Goal: Task Accomplishment & Management: Manage account settings

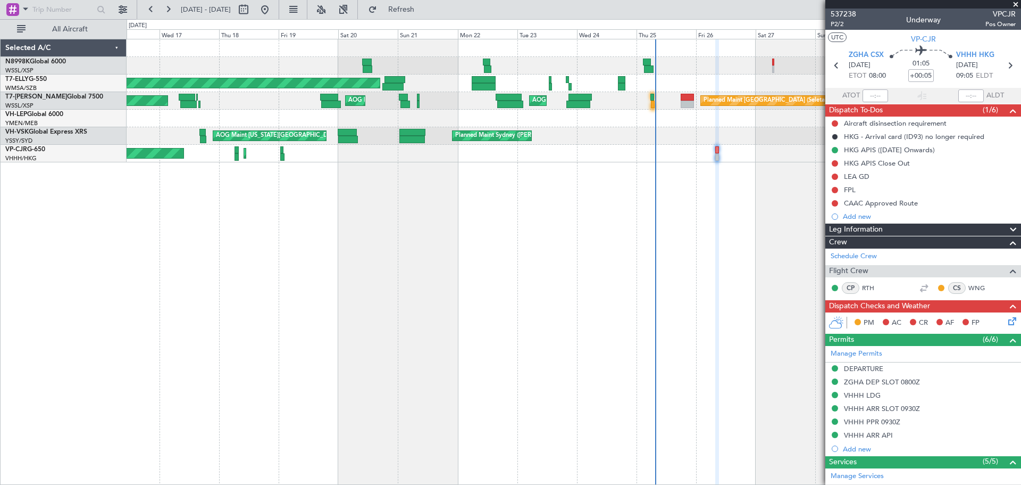
click at [311, 303] on div "[PERSON_NAME] [GEOGRAPHIC_DATA] (Dubai Intl) Planned Maint [GEOGRAPHIC_DATA] ([…" at bounding box center [574, 262] width 895 height 446
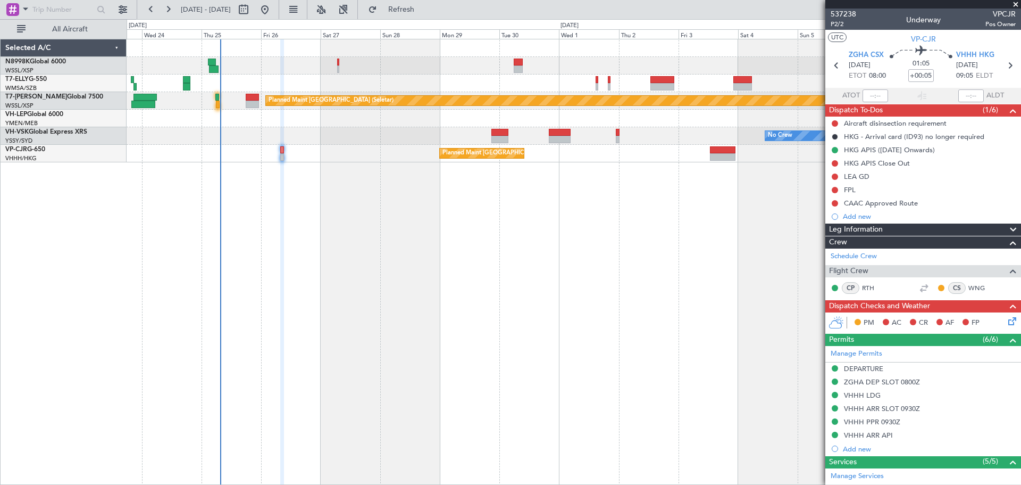
click at [448, 228] on div "Planned Maint [GEOGRAPHIC_DATA] ([GEOGRAPHIC_DATA] Intl) [PERSON_NAME] [GEOGRAP…" at bounding box center [574, 262] width 895 height 446
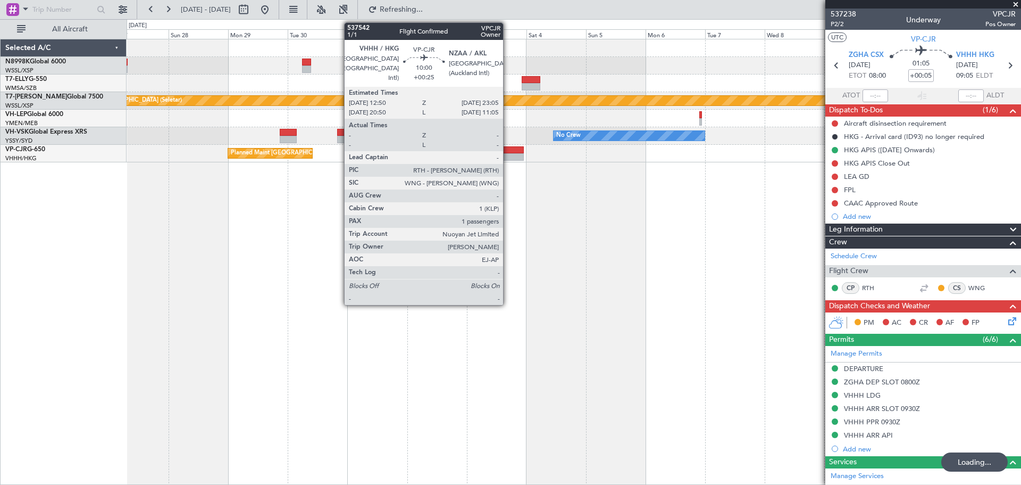
click at [508, 152] on div at bounding box center [511, 149] width 26 height 7
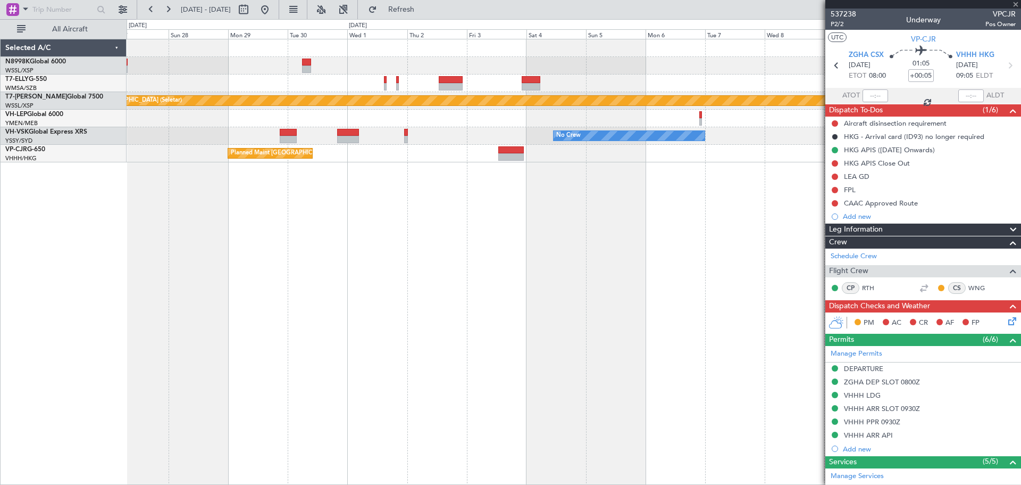
type input "+00:25"
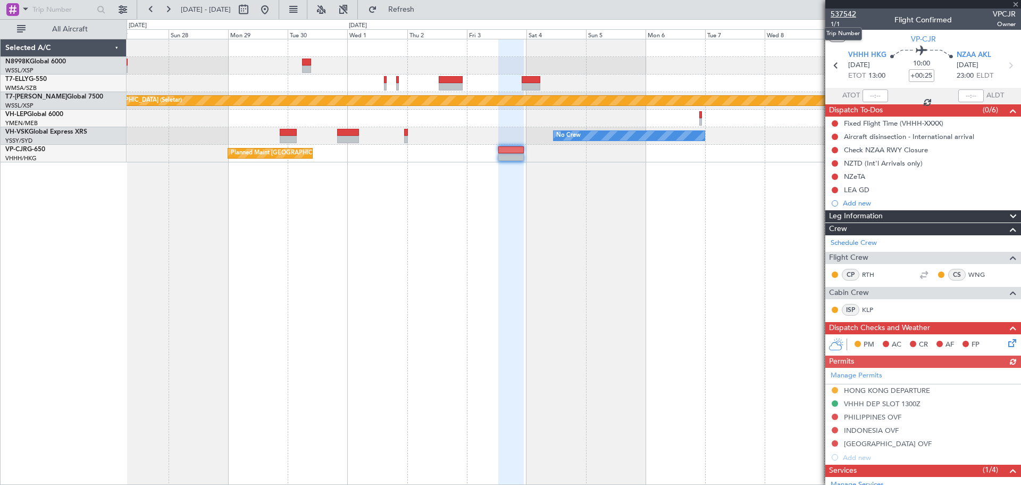
click at [849, 15] on span "537542" at bounding box center [844, 14] width 26 height 11
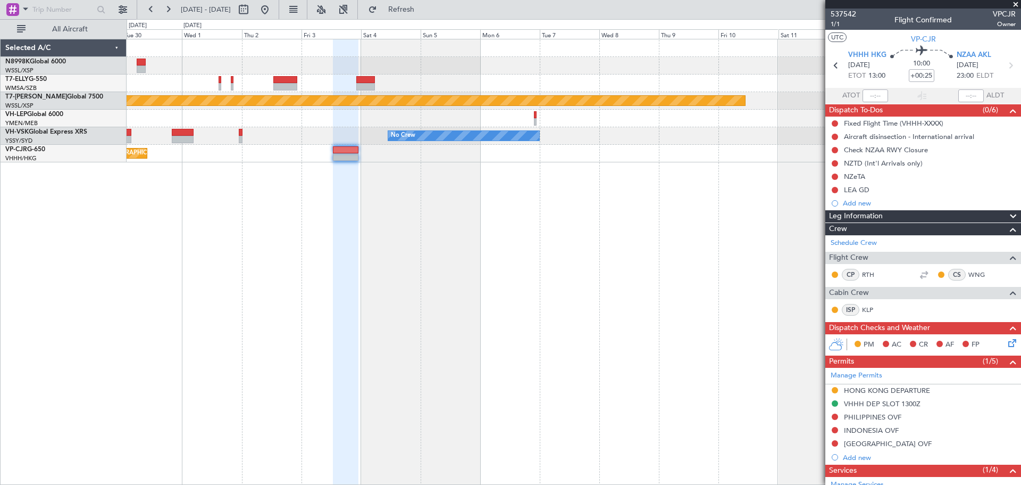
click at [549, 195] on div "Planned Maint [GEOGRAPHIC_DATA] (Seletar) No Crew Planned Maint [GEOGRAPHIC_DAT…" at bounding box center [574, 262] width 895 height 446
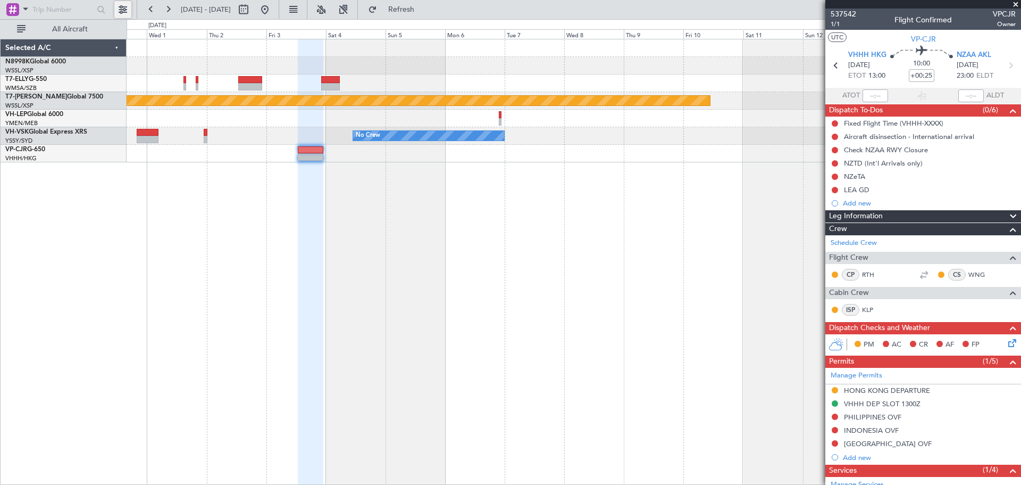
click at [126, 7] on button at bounding box center [122, 9] width 17 height 17
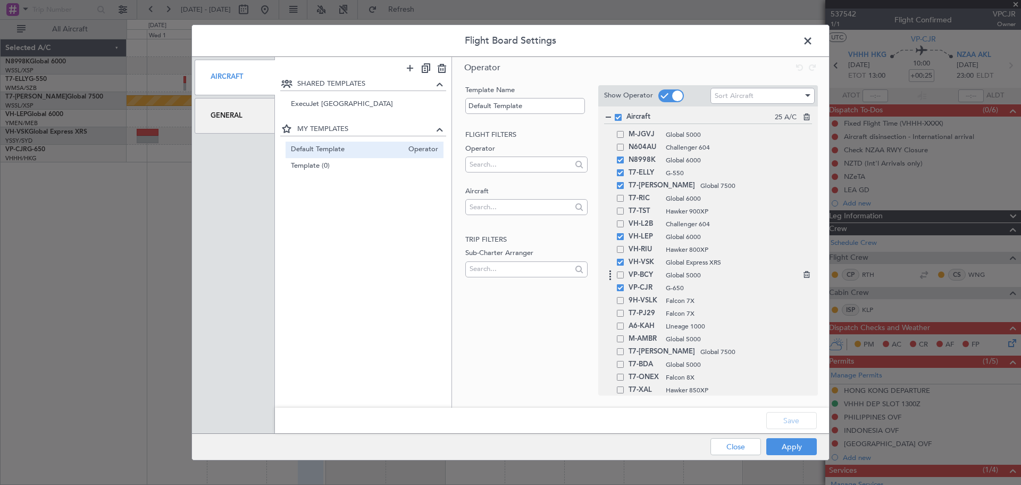
click at [619, 275] on span at bounding box center [620, 274] width 7 height 7
click at [624, 271] on input "checkbox" at bounding box center [624, 271] width 0 height 0
click at [777, 449] on button "Apply" at bounding box center [792, 446] width 51 height 17
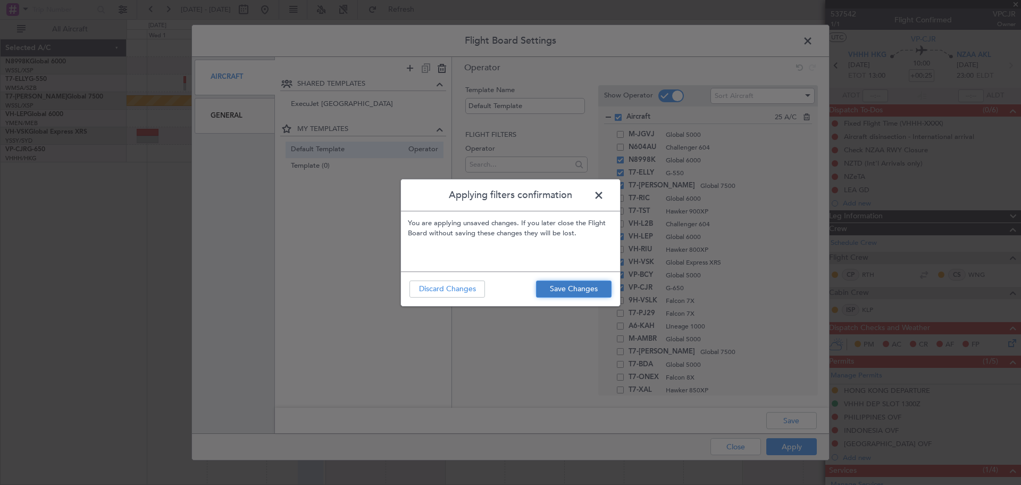
click at [583, 290] on button "Save Changes" at bounding box center [574, 288] width 76 height 17
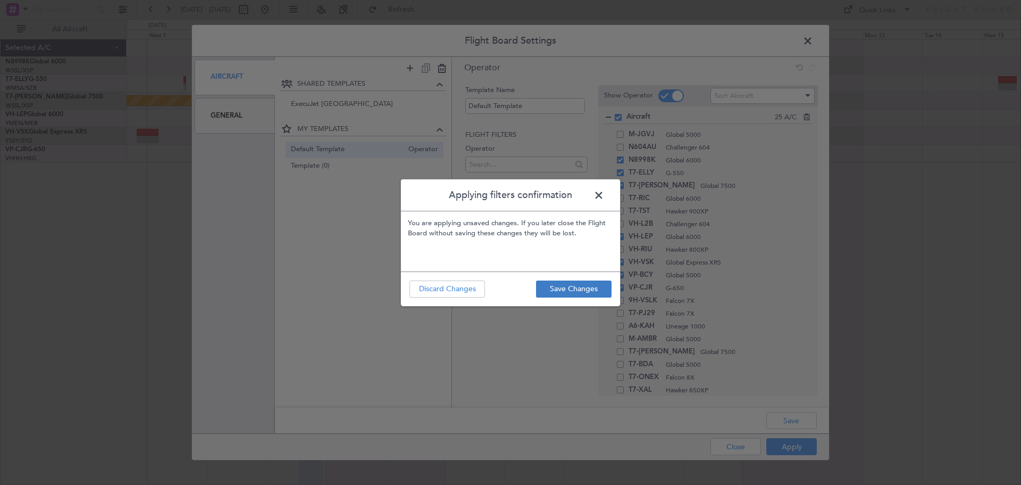
type input "0"
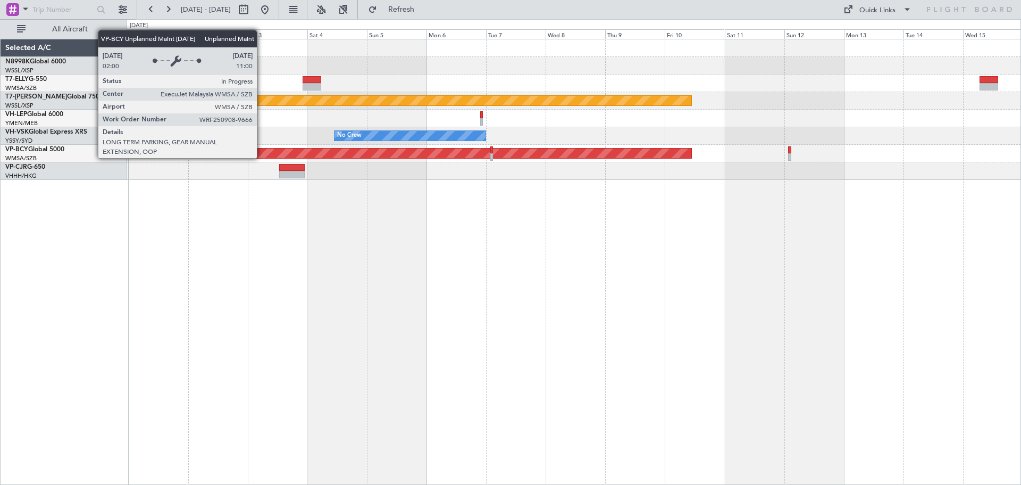
click at [779, 164] on div "Planned Maint [GEOGRAPHIC_DATA] ([GEOGRAPHIC_DATA] Intl)" at bounding box center [574, 171] width 894 height 18
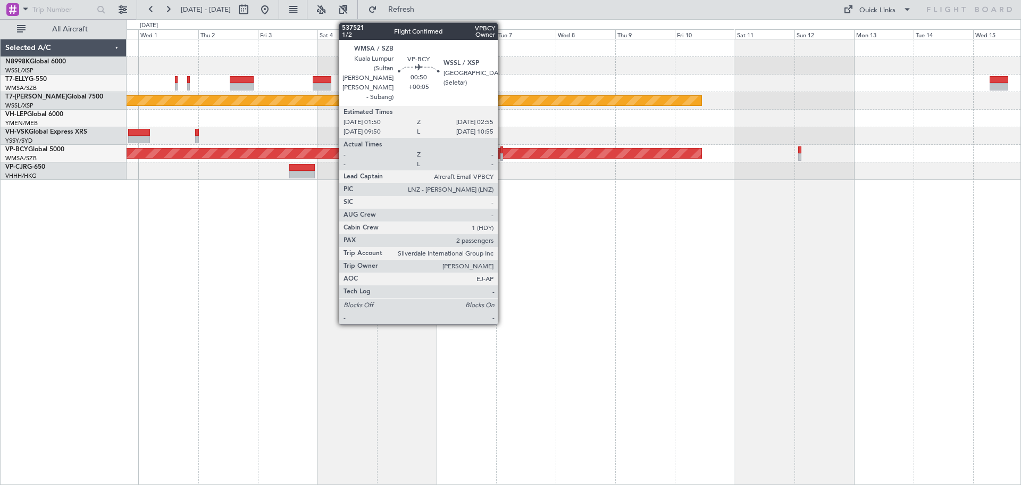
click at [503, 149] on div at bounding box center [502, 149] width 3 height 7
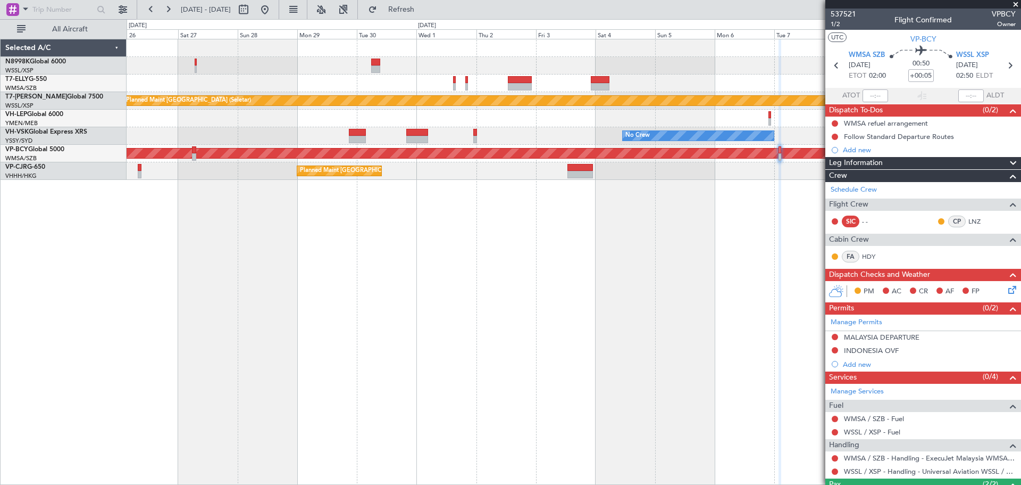
click at [714, 157] on div "Planned Maint [GEOGRAPHIC_DATA] (Seletar) AOG Maint [GEOGRAPHIC_DATA] ([GEOGRAP…" at bounding box center [574, 262] width 895 height 446
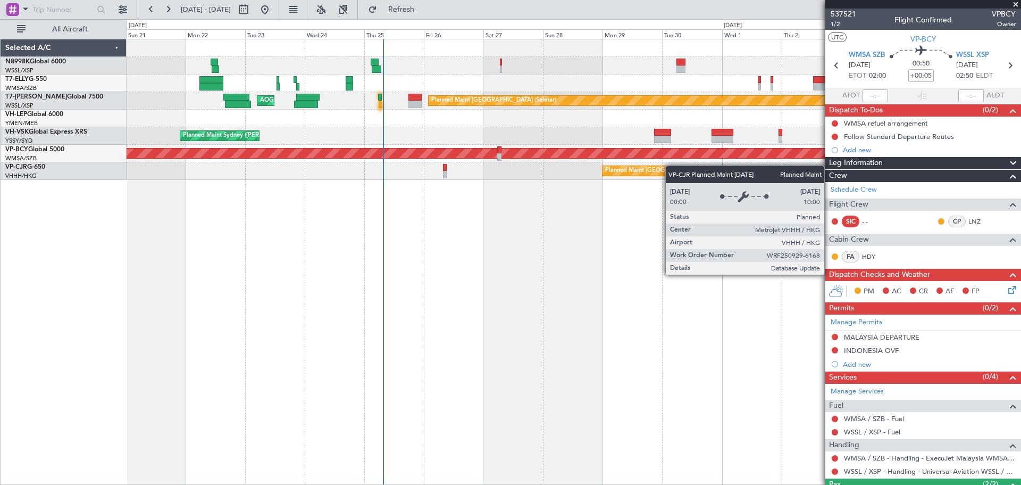
click at [671, 165] on div "[PERSON_NAME] [GEOGRAPHIC_DATA] (Dubai Intl) Planned Maint [GEOGRAPHIC_DATA] (S…" at bounding box center [574, 262] width 895 height 446
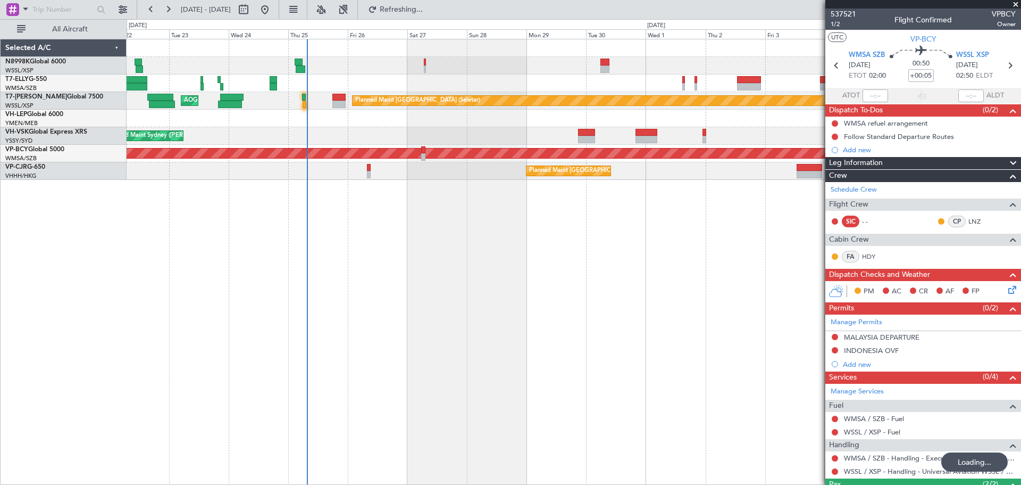
click at [541, 191] on div "[PERSON_NAME] [GEOGRAPHIC_DATA] (Dubai Intl) Planned Maint [GEOGRAPHIC_DATA] (S…" at bounding box center [574, 262] width 895 height 446
click at [604, 205] on div "Planned Maint [GEOGRAPHIC_DATA] ([GEOGRAPHIC_DATA] Intl) [PERSON_NAME] [GEOGRAP…" at bounding box center [574, 262] width 895 height 446
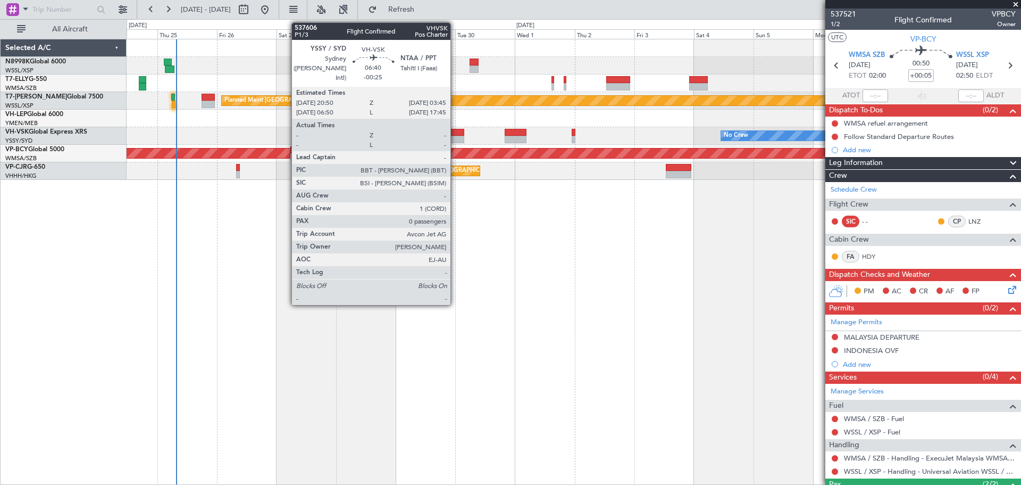
click at [455, 134] on div at bounding box center [456, 132] width 18 height 7
type input "-00:25"
type input "0"
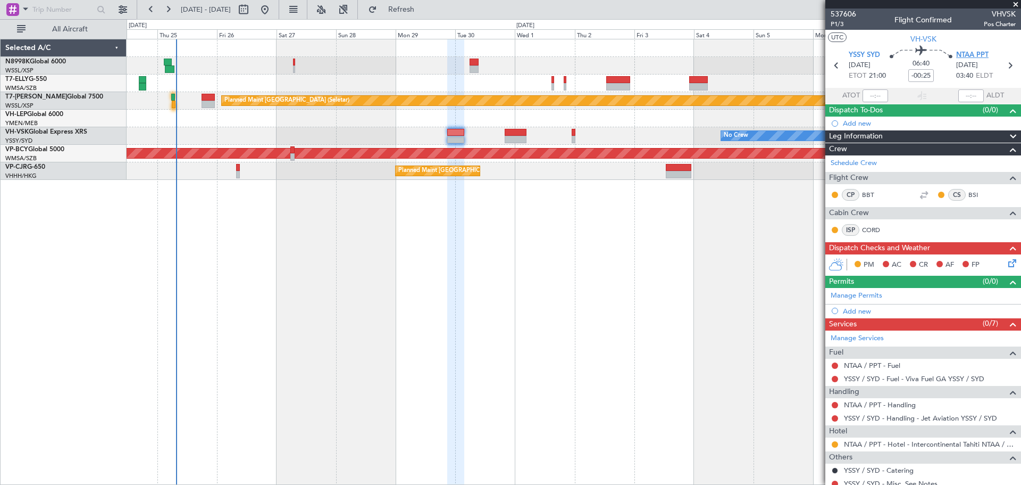
click at [968, 55] on span "NTAA PPT" at bounding box center [972, 55] width 32 height 11
type input "-01:00"
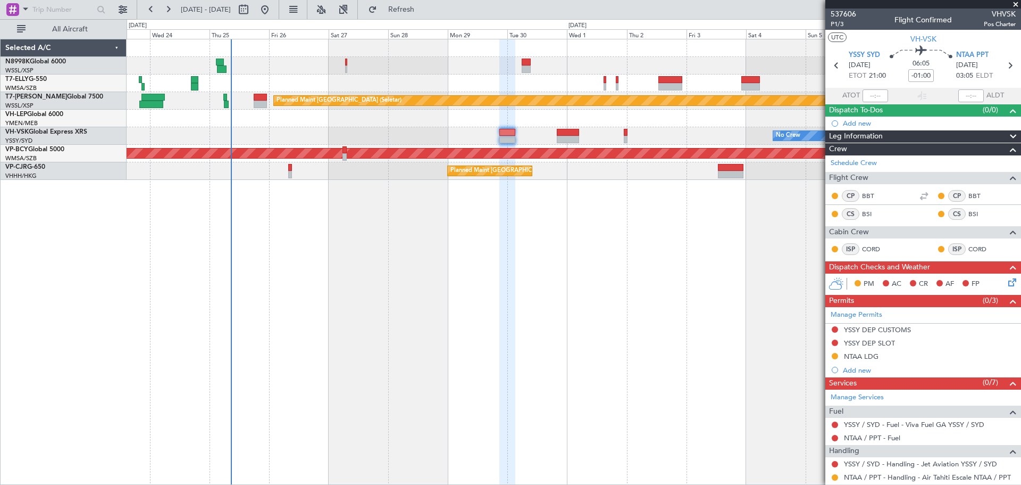
click at [314, 79] on div "Planned Maint [GEOGRAPHIC_DATA] ([GEOGRAPHIC_DATA] Intl) [PERSON_NAME] [GEOGRAP…" at bounding box center [574, 83] width 894 height 18
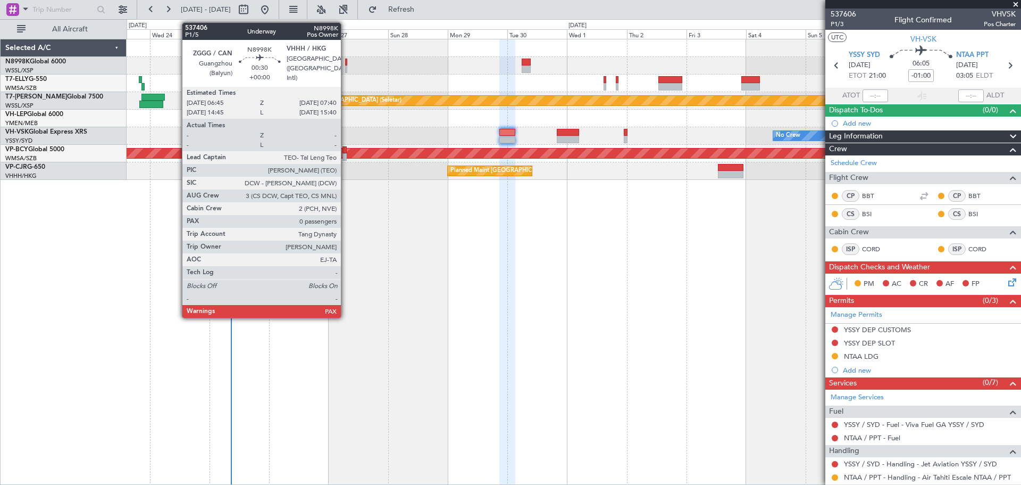
click at [346, 67] on div at bounding box center [346, 68] width 3 height 7
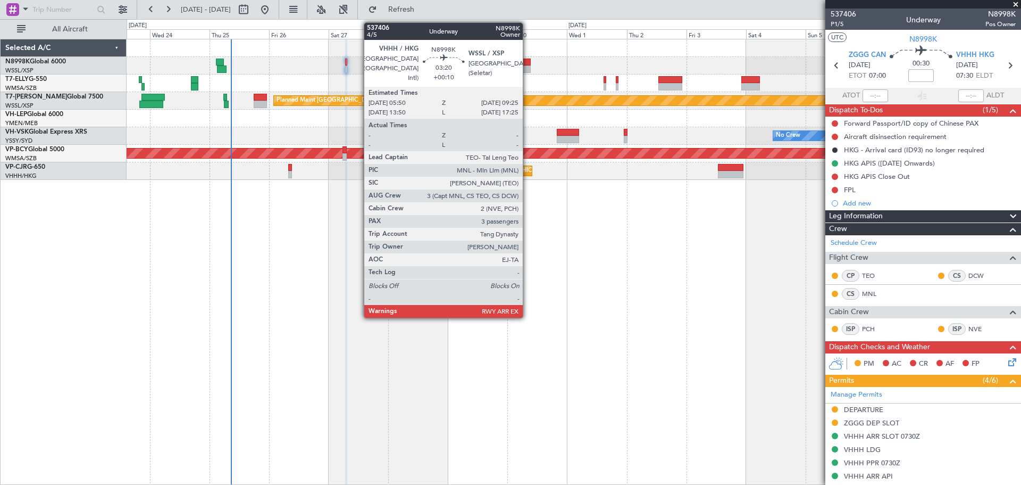
click at [528, 69] on div at bounding box center [526, 68] width 9 height 7
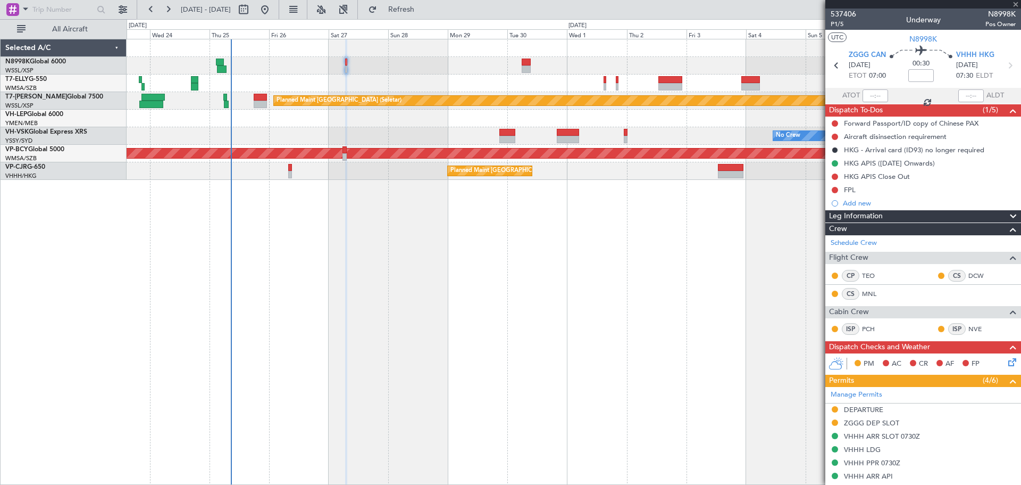
type input "+00:10"
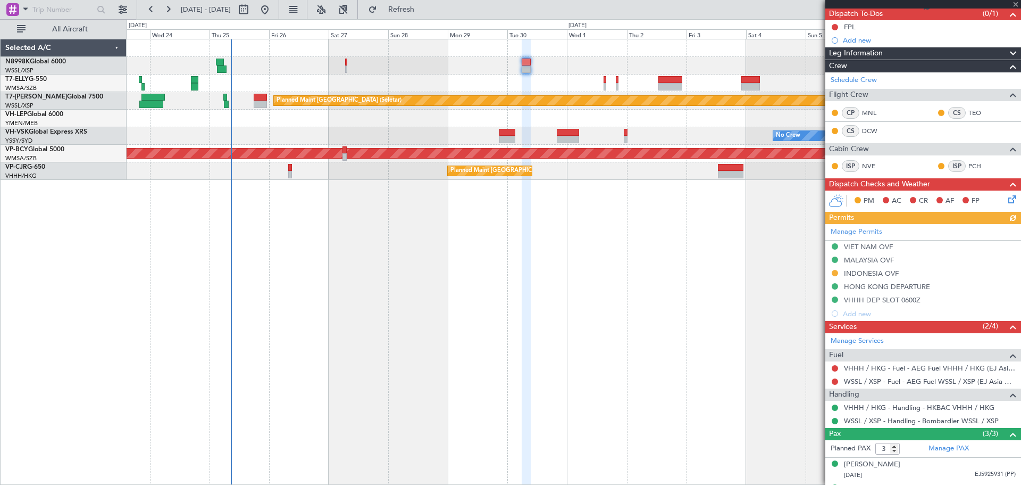
scroll to position [140, 0]
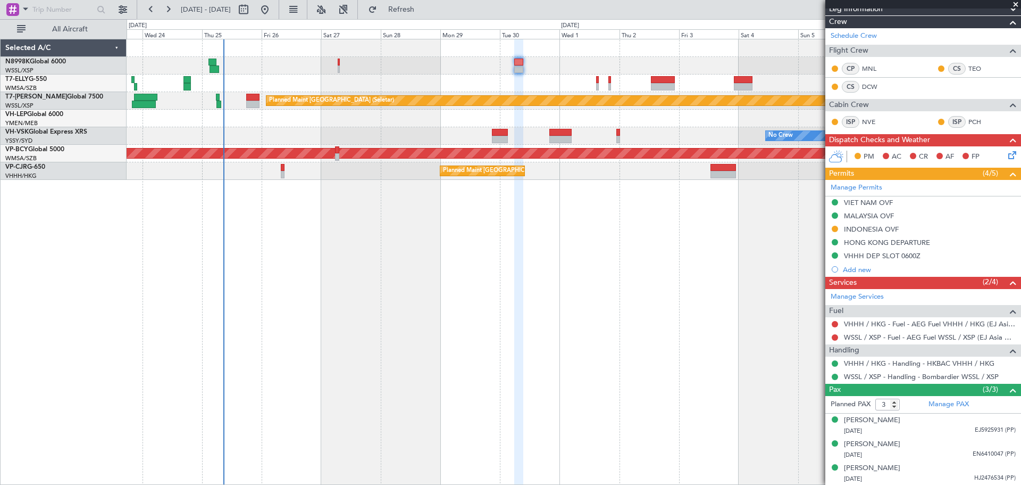
click at [559, 87] on div "Planned Maint [GEOGRAPHIC_DATA] ([GEOGRAPHIC_DATA] Intl) [PERSON_NAME] [GEOGRAP…" at bounding box center [574, 83] width 894 height 18
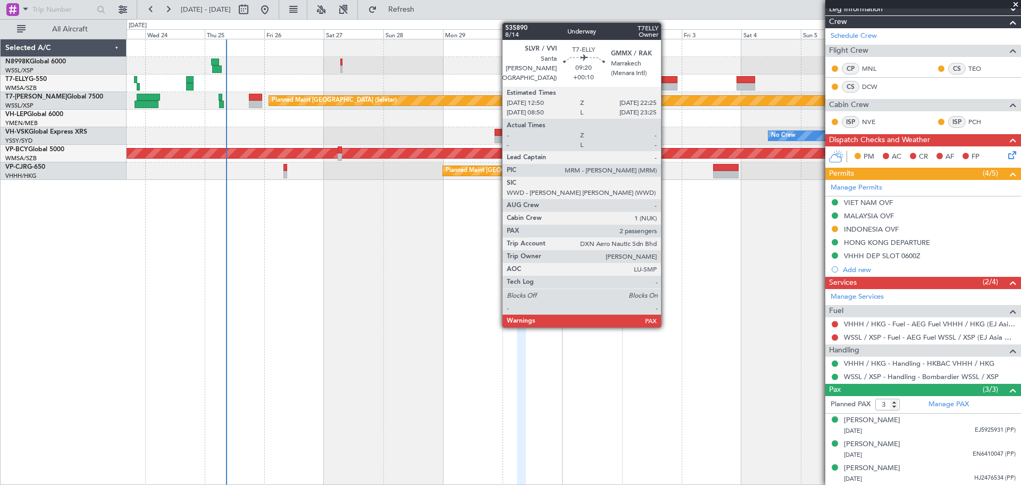
click at [666, 82] on div at bounding box center [666, 79] width 24 height 7
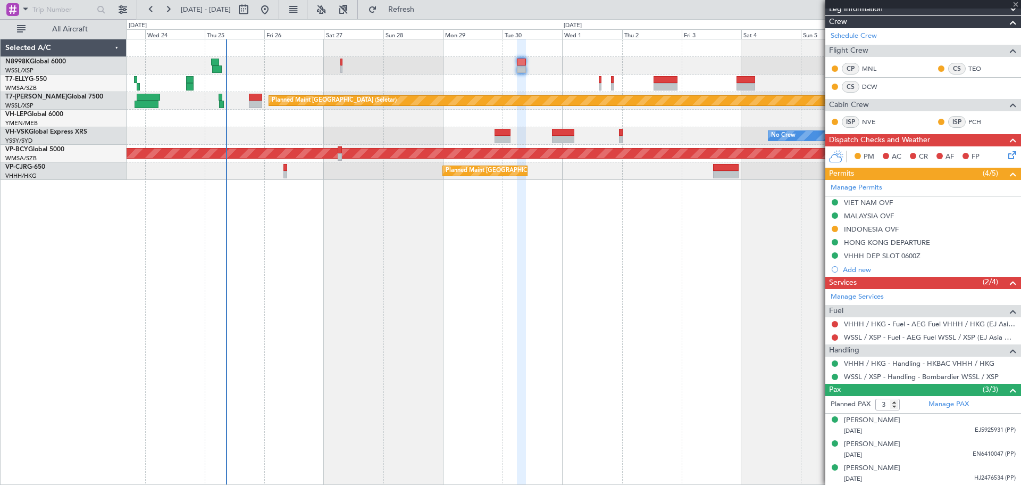
type input "2"
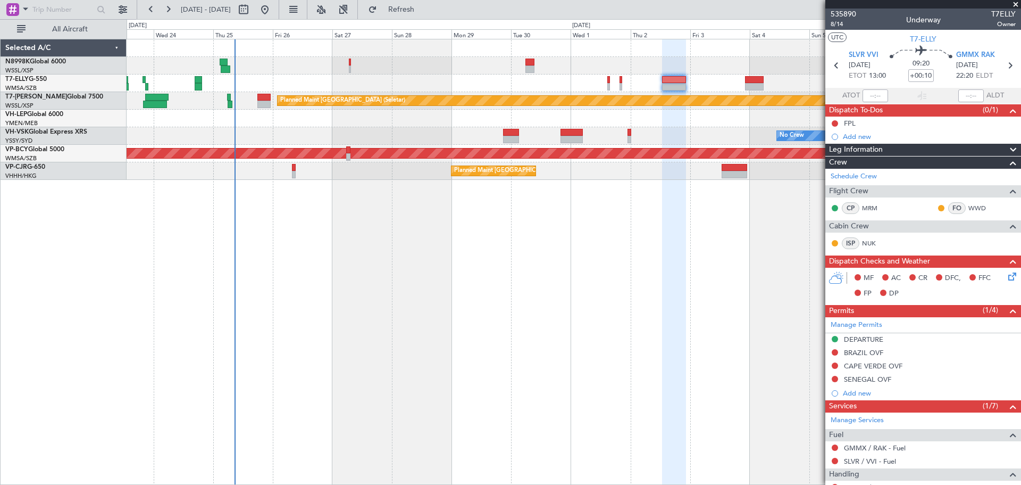
click at [456, 84] on div "Planned Maint [GEOGRAPHIC_DATA] ([GEOGRAPHIC_DATA] Intl) [PERSON_NAME] [GEOGRAP…" at bounding box center [574, 83] width 894 height 18
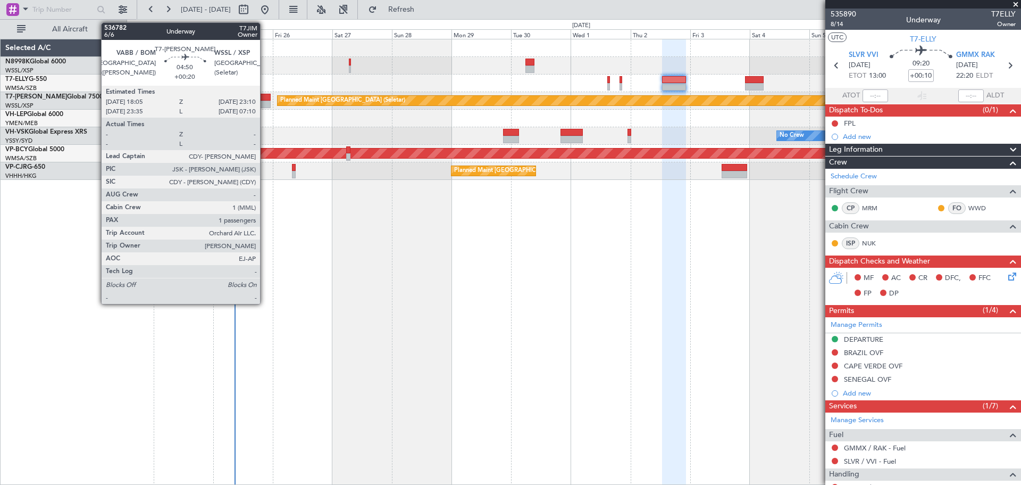
click at [265, 96] on div at bounding box center [263, 97] width 13 height 7
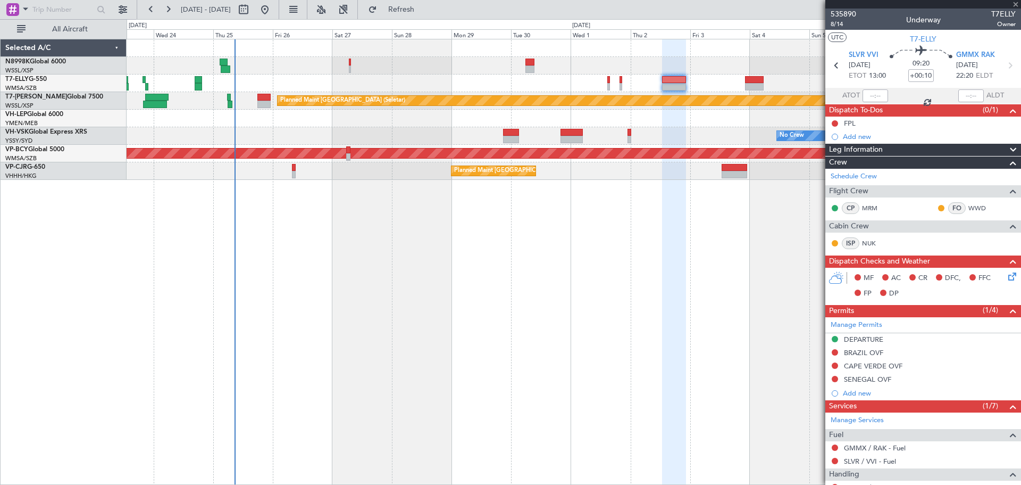
type input "+00:20"
type input "1"
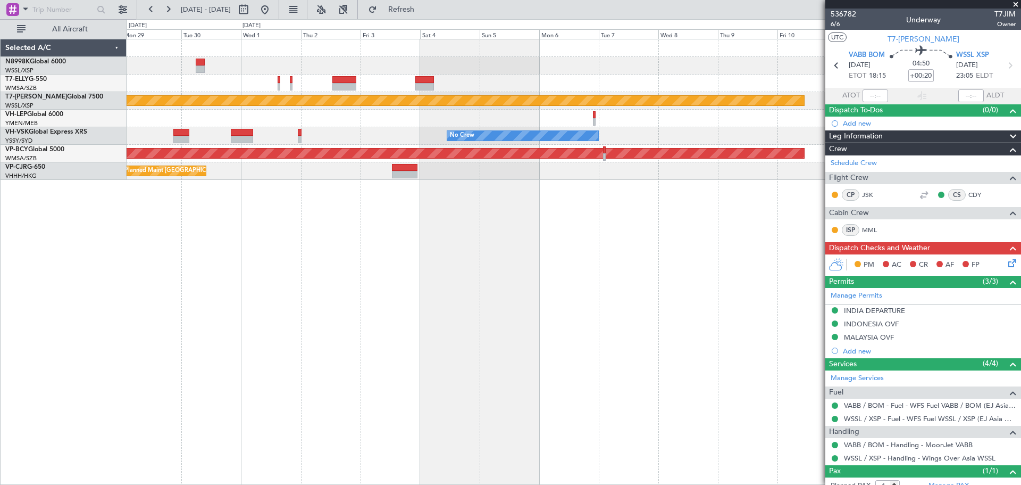
click at [377, 161] on div "Planned Maint [GEOGRAPHIC_DATA] (Seletar) No Crew Unplanned Maint [GEOGRAPHIC_D…" at bounding box center [574, 109] width 894 height 140
click at [430, 147] on div "Planned Maint [GEOGRAPHIC_DATA] (Seletar) No Crew Unplanned Maint [GEOGRAPHIC_D…" at bounding box center [574, 109] width 894 height 140
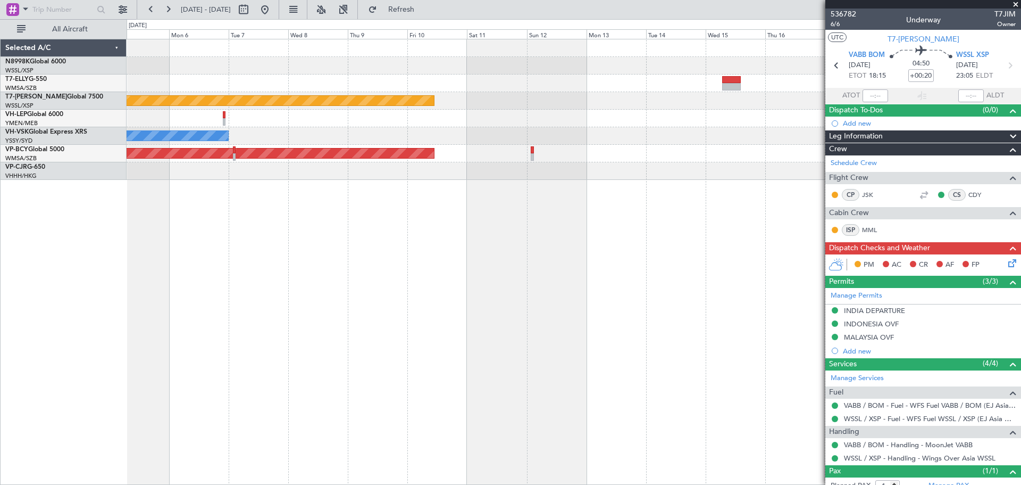
click at [453, 128] on div "Planned Maint [GEOGRAPHIC_DATA] (Seletar) No Crew Unplanned Maint [GEOGRAPHIC_D…" at bounding box center [574, 109] width 894 height 140
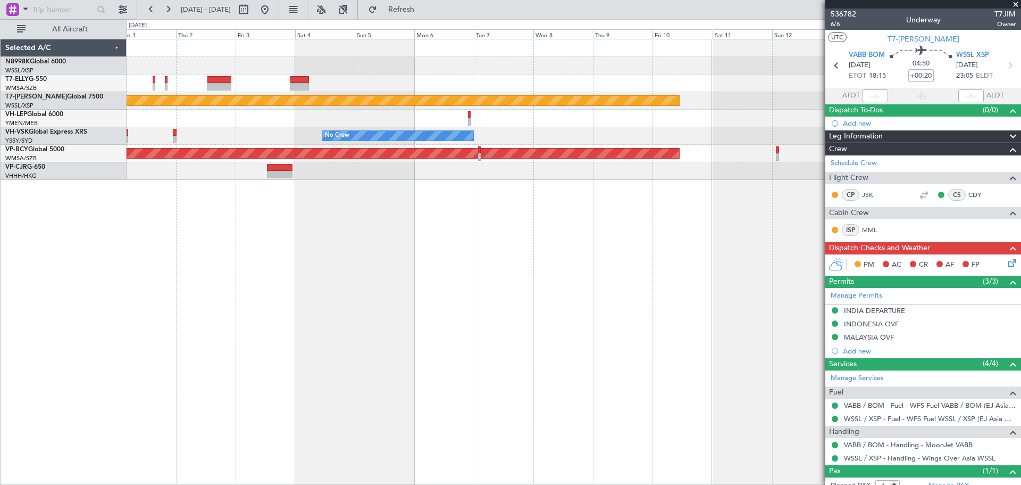
click at [579, 224] on div "Planned Maint [GEOGRAPHIC_DATA] (Seletar) No Crew Unplanned Maint [GEOGRAPHIC_D…" at bounding box center [574, 262] width 895 height 446
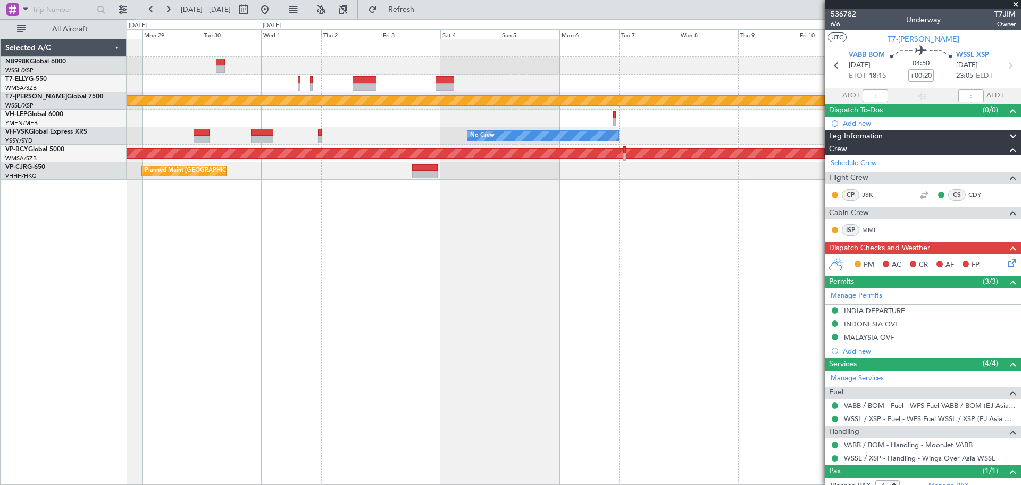
click at [640, 216] on div "Planned Maint [GEOGRAPHIC_DATA] (Seletar) No Crew Unplanned Maint [GEOGRAPHIC_D…" at bounding box center [574, 262] width 895 height 446
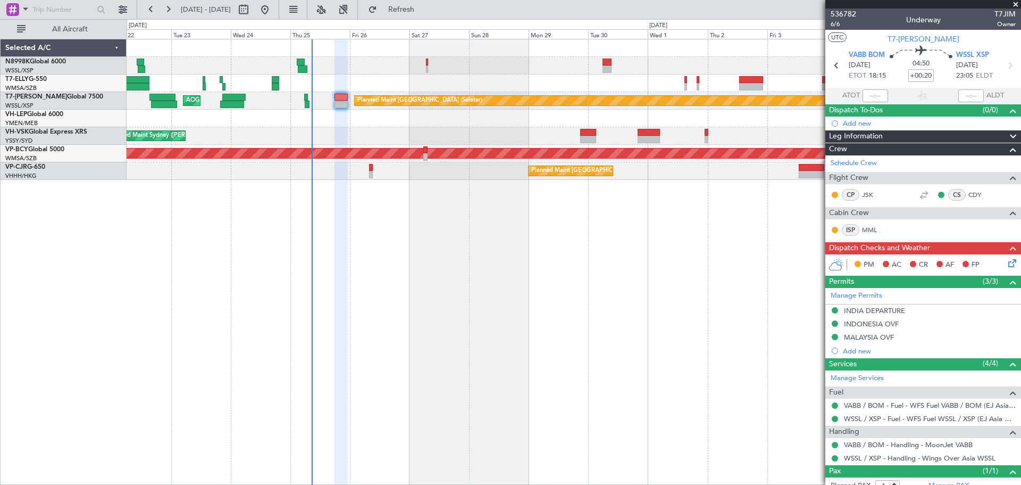
click at [596, 230] on div "Planned Maint [GEOGRAPHIC_DATA] ([GEOGRAPHIC_DATA] Intl) [PERSON_NAME] [GEOGRAP…" at bounding box center [574, 262] width 895 height 446
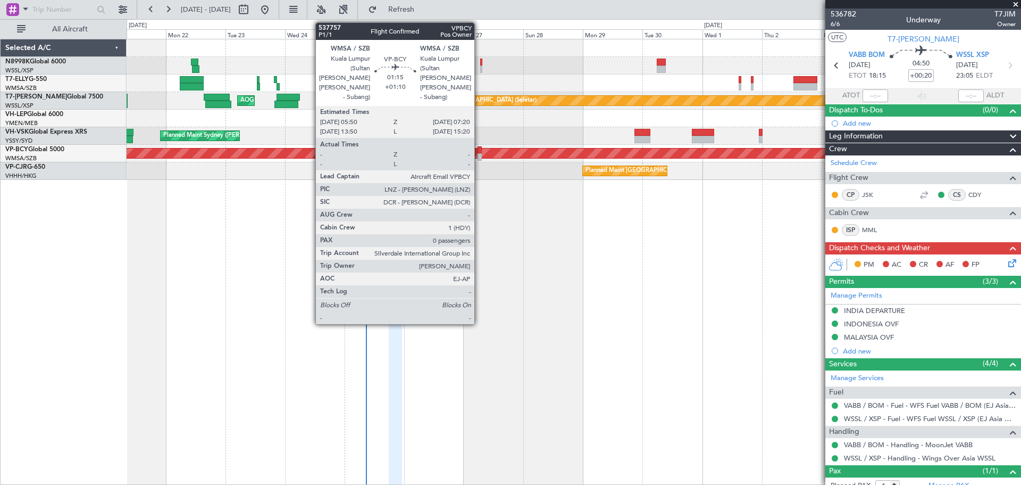
click at [479, 156] on div at bounding box center [480, 156] width 4 height 7
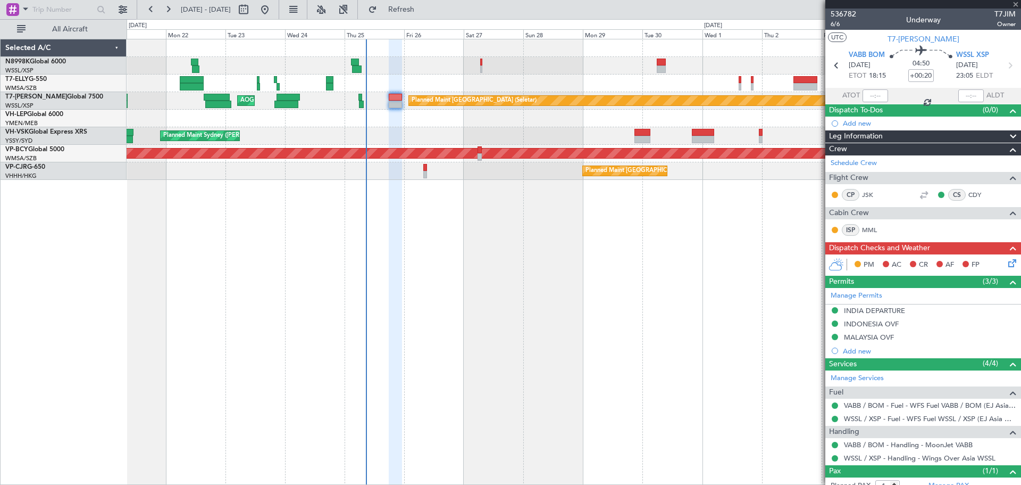
type input "+01:10"
type input "0"
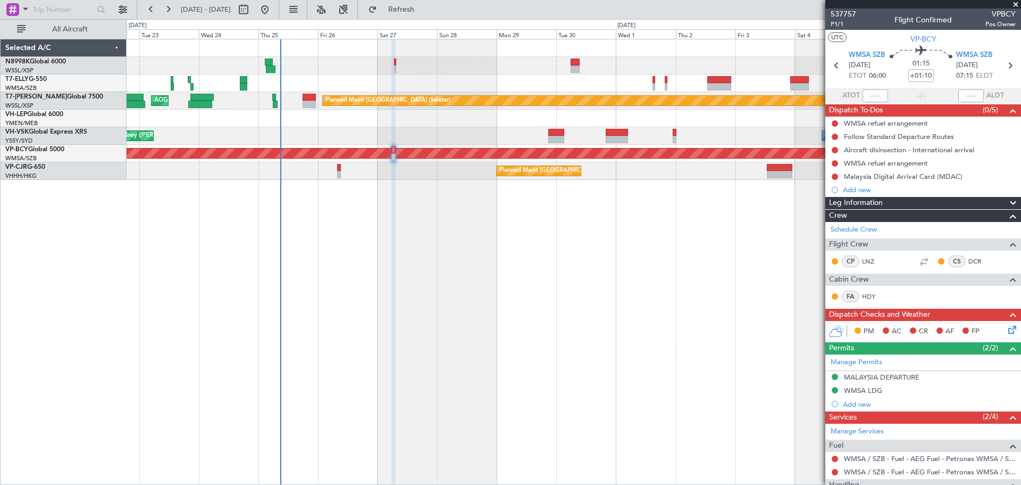
click at [498, 278] on div "Planned Maint [GEOGRAPHIC_DATA] ([GEOGRAPHIC_DATA] Intl) [PERSON_NAME] [GEOGRAP…" at bounding box center [574, 262] width 895 height 446
click at [57, 60] on link "N8998K Global 6000" at bounding box center [35, 62] width 61 height 6
